Goal: Transaction & Acquisition: Book appointment/travel/reservation

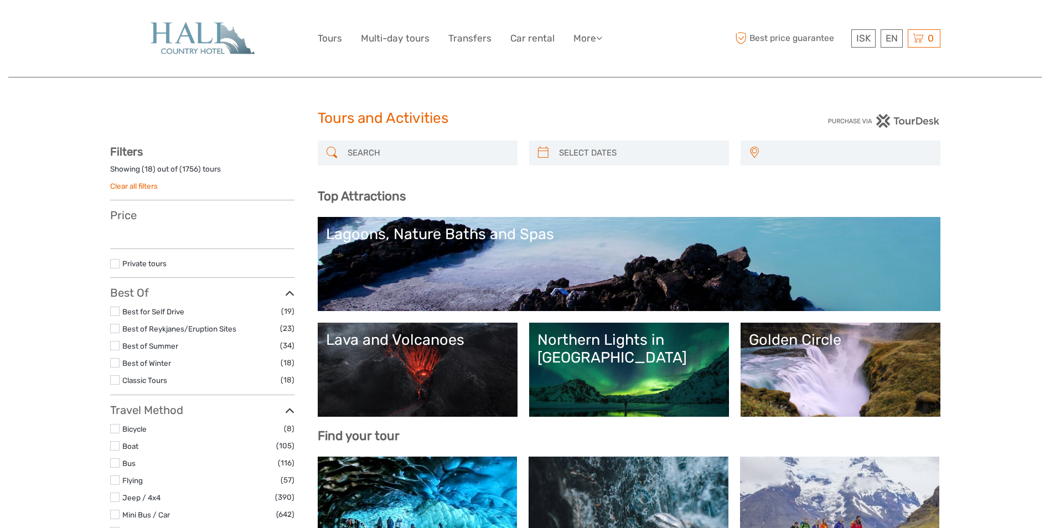
select select
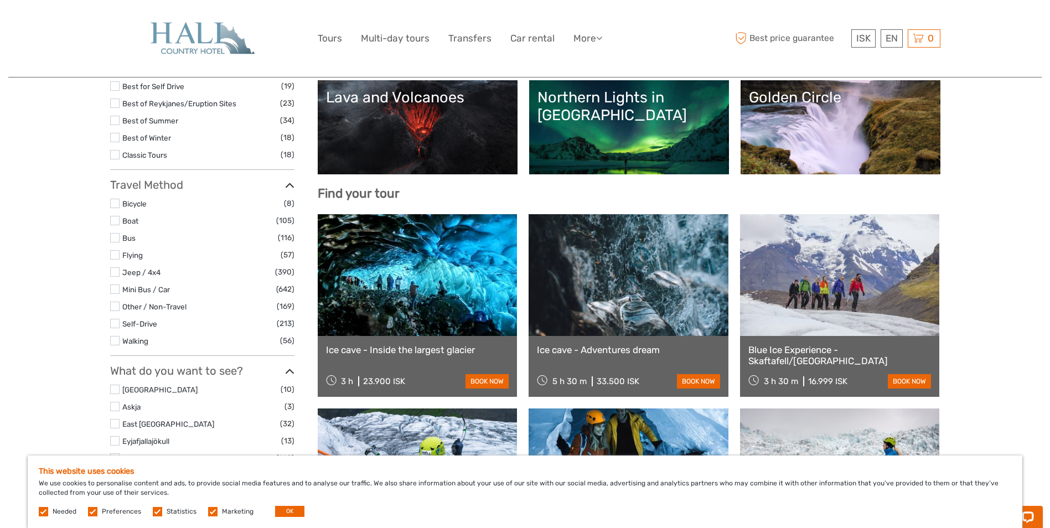
scroll to position [277, 0]
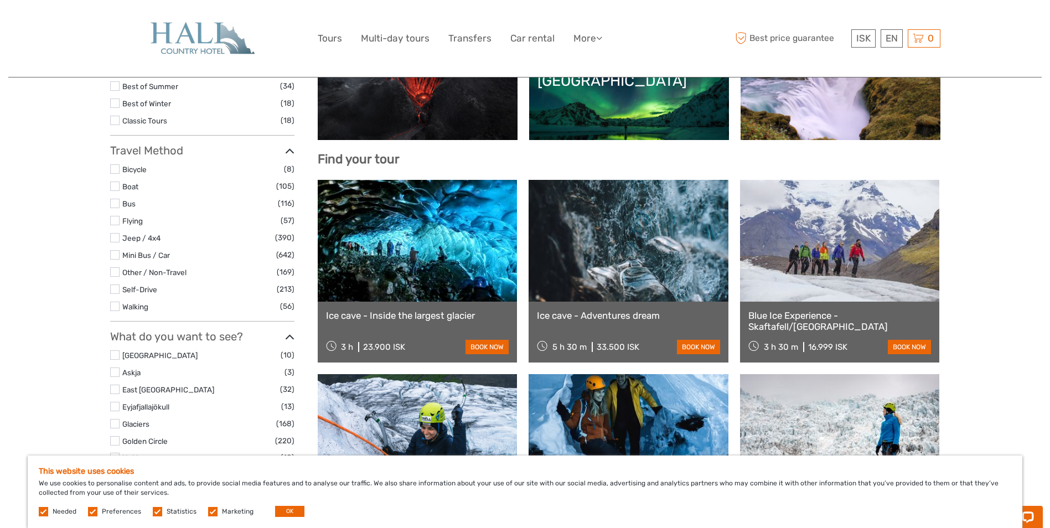
click at [406, 317] on link "Ice cave - Inside the largest glacier" at bounding box center [417, 315] width 183 height 11
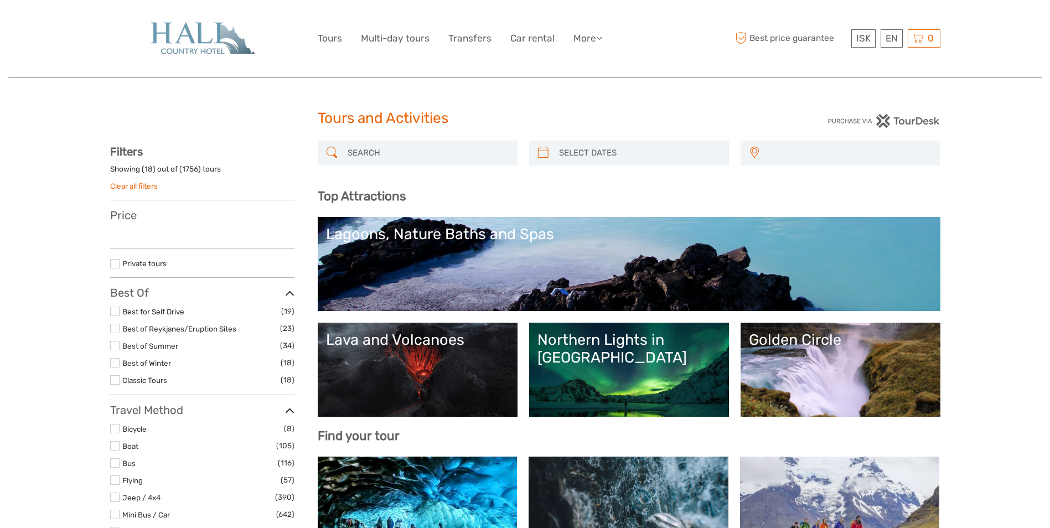
select select
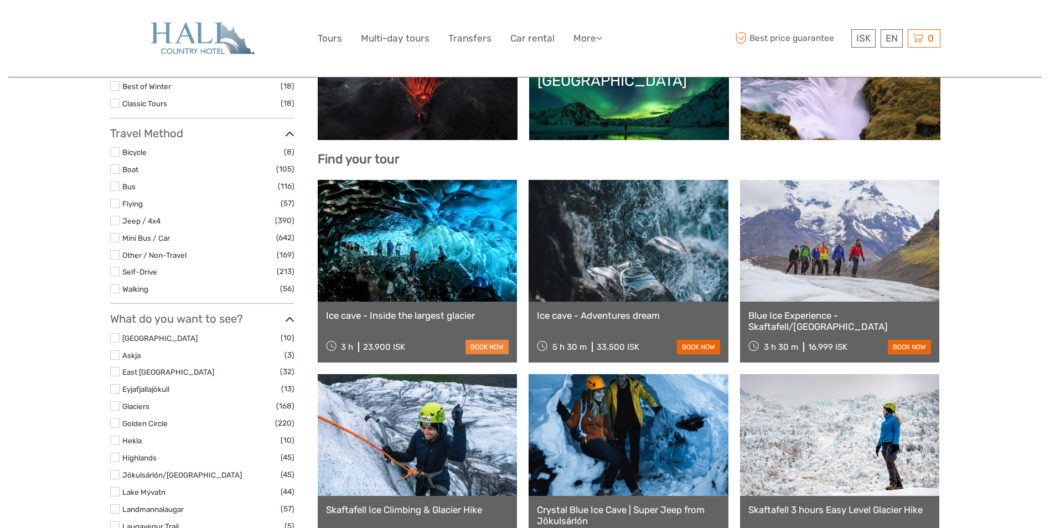
select select
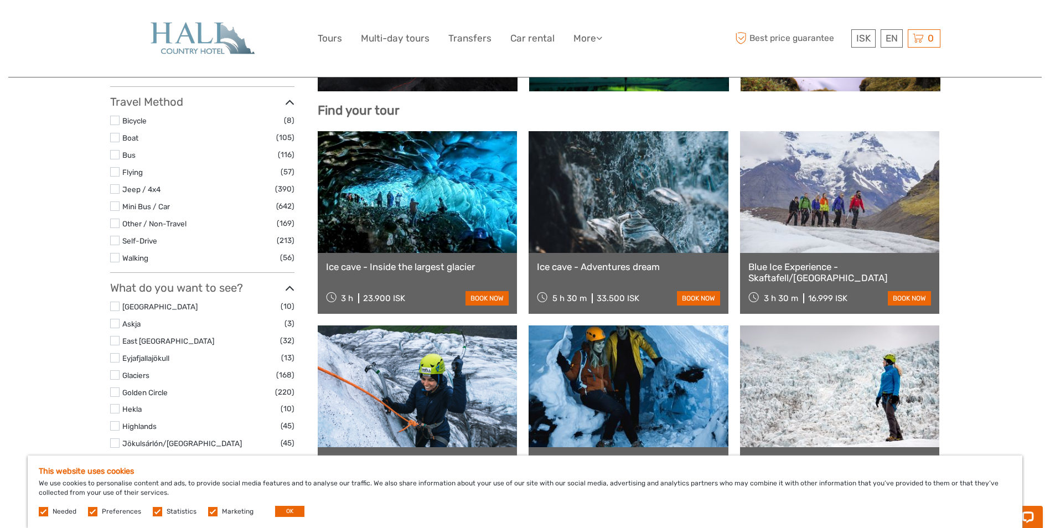
scroll to position [388, 0]
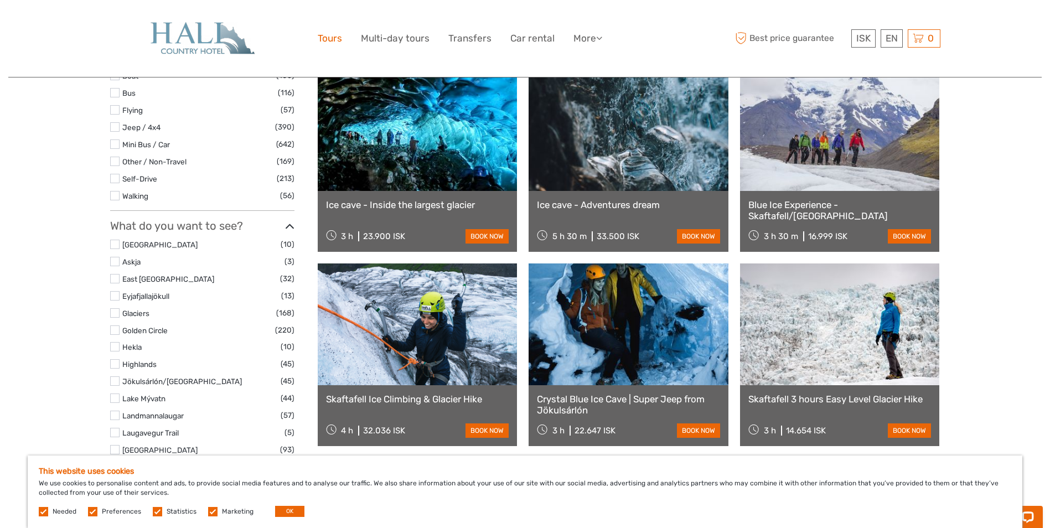
click at [331, 38] on link "Tours" at bounding box center [330, 38] width 24 height 16
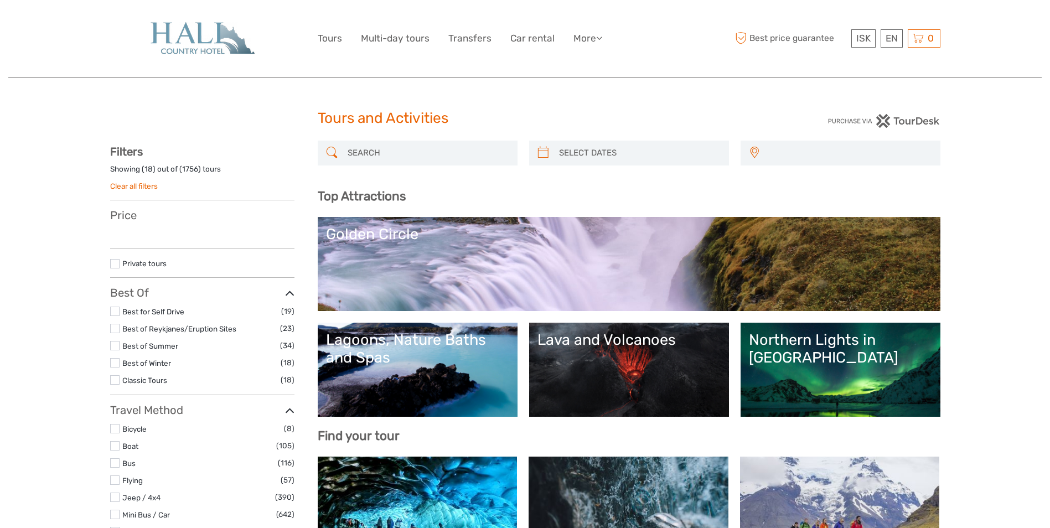
select select
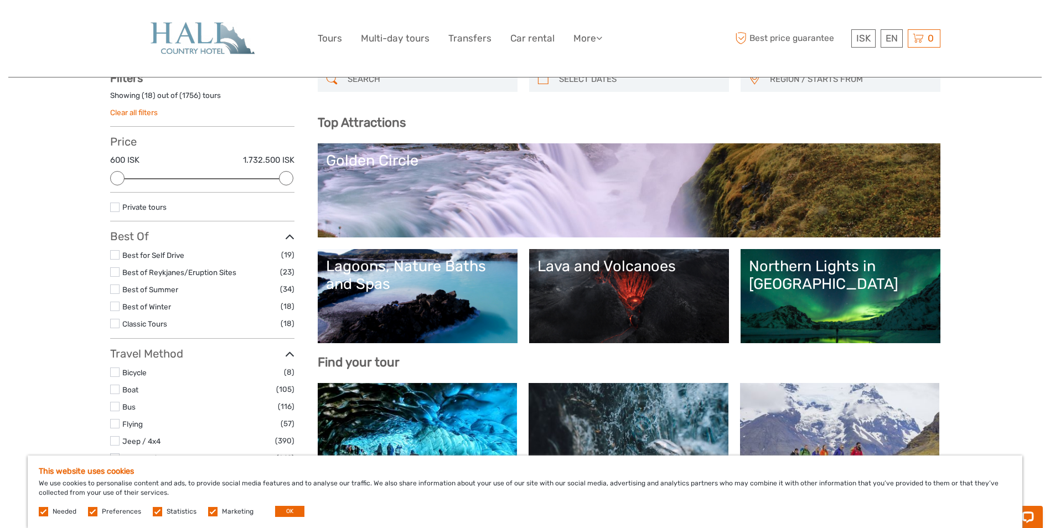
scroll to position [221, 0]
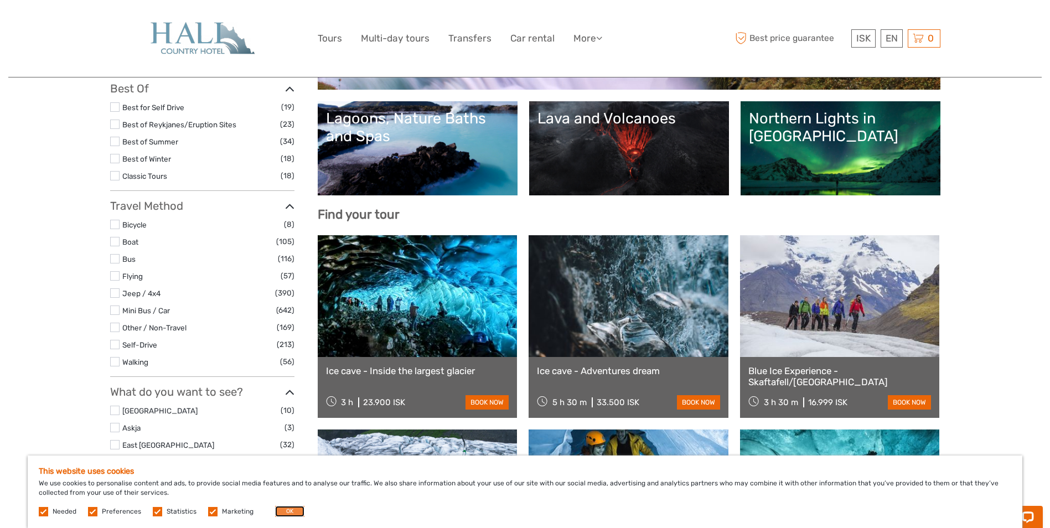
click at [286, 509] on button "OK" at bounding box center [289, 511] width 29 height 11
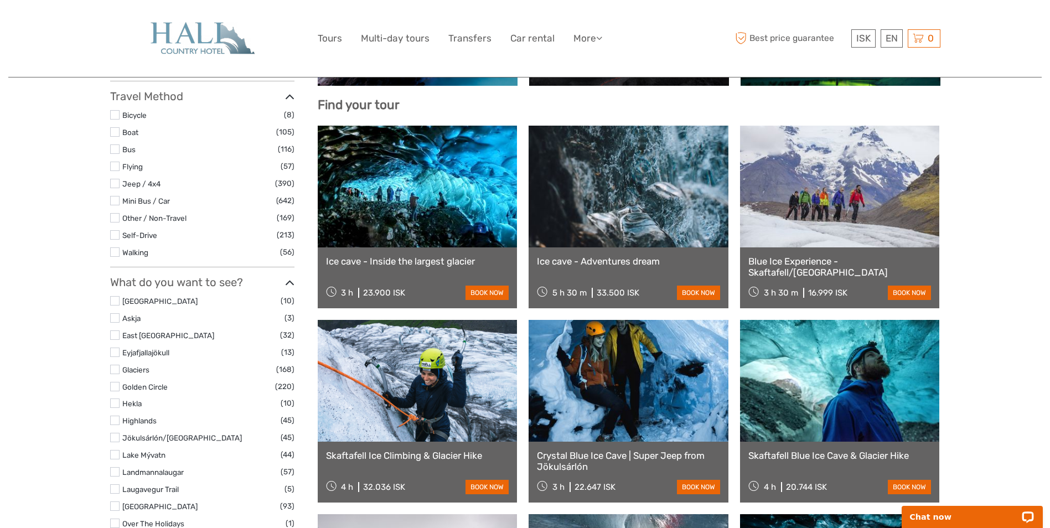
scroll to position [332, 0]
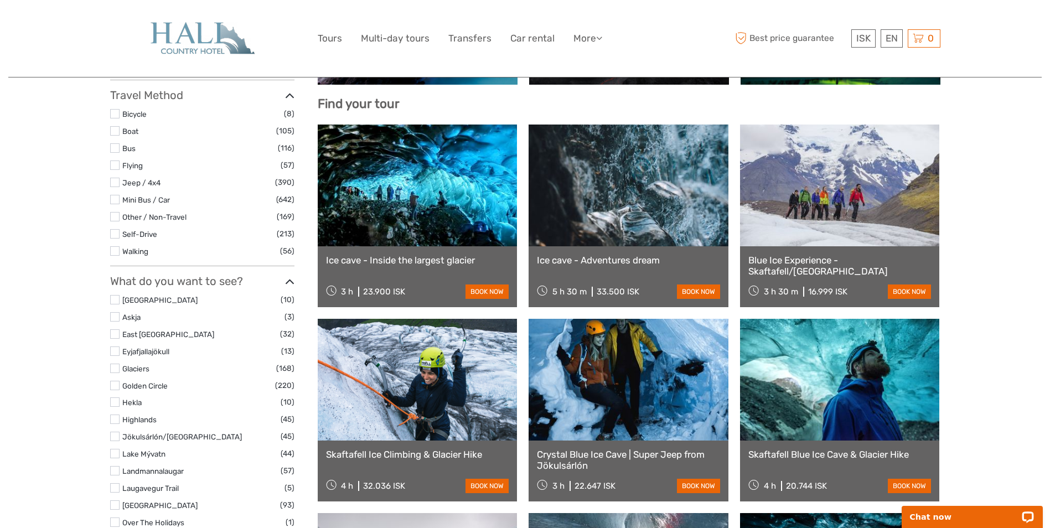
click at [117, 300] on label at bounding box center [114, 299] width 9 height 9
click at [0, 0] on input "checkbox" at bounding box center [0, 0] width 0 height 0
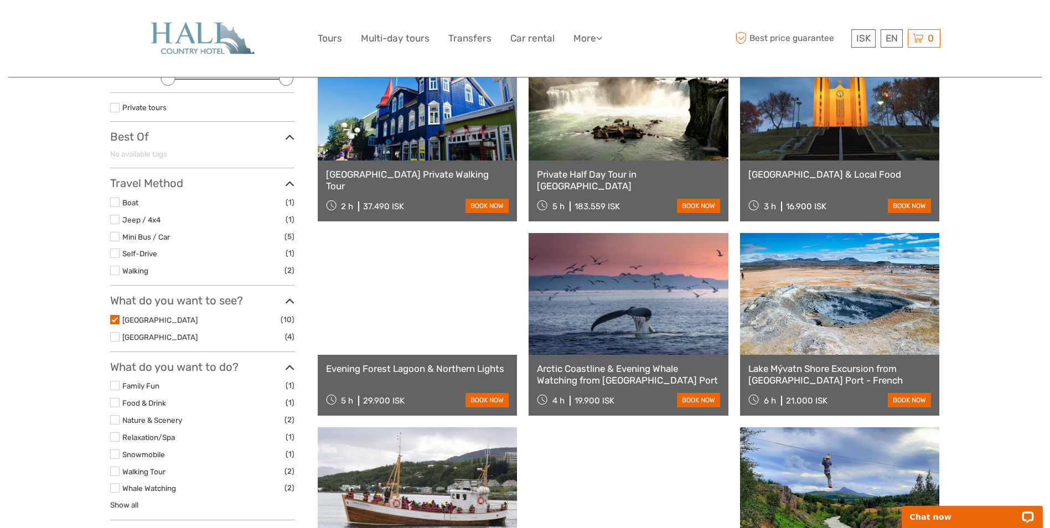
scroll to position [339, 0]
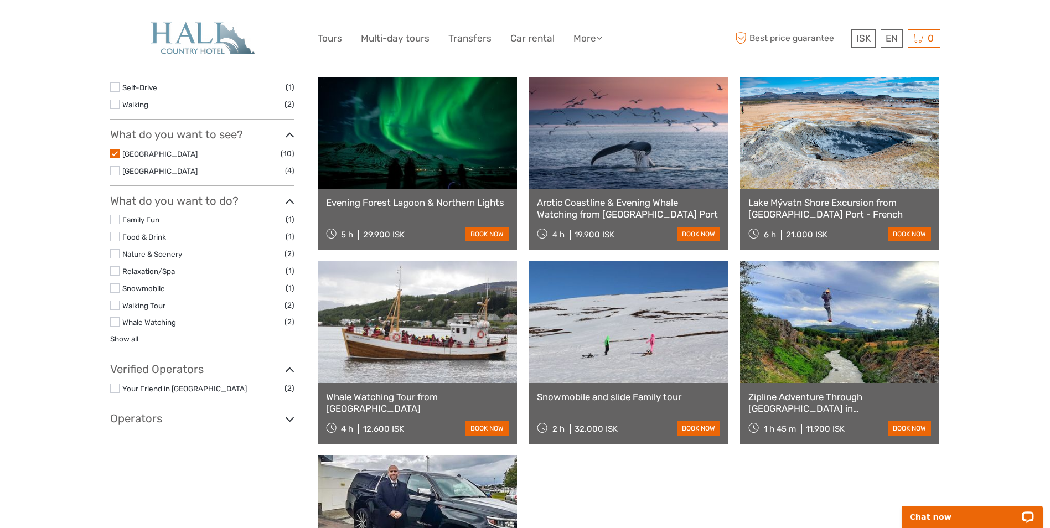
click at [438, 399] on link "Whale Watching Tour from [GEOGRAPHIC_DATA]" at bounding box center [417, 402] width 183 height 23
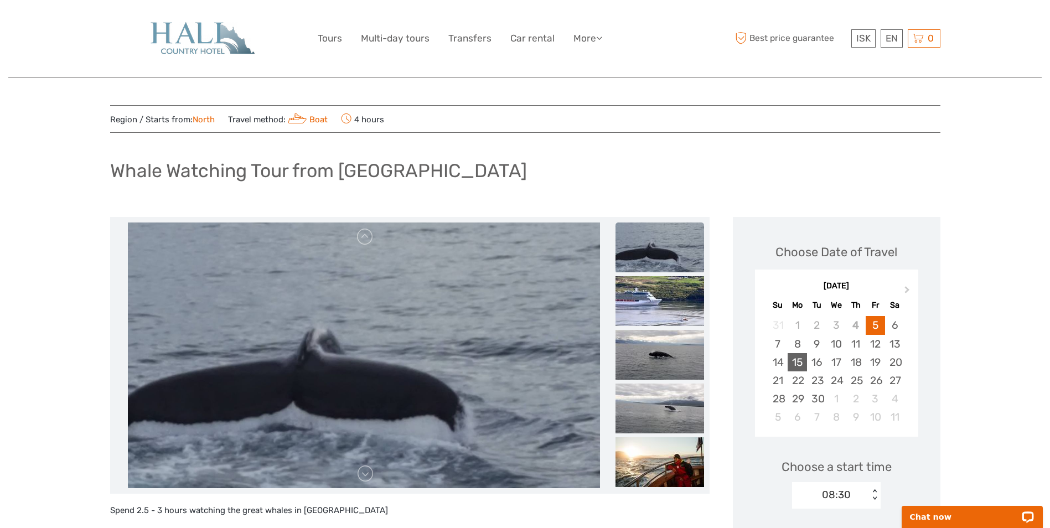
click at [795, 364] on div "15" at bounding box center [797, 362] width 19 height 18
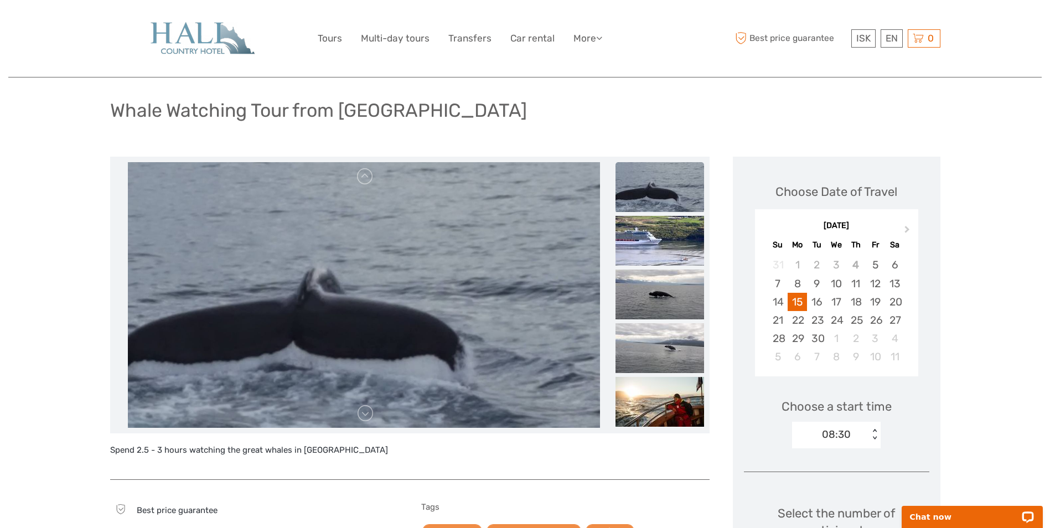
scroll to position [166, 0]
